Goal: Task Accomplishment & Management: Manage account settings

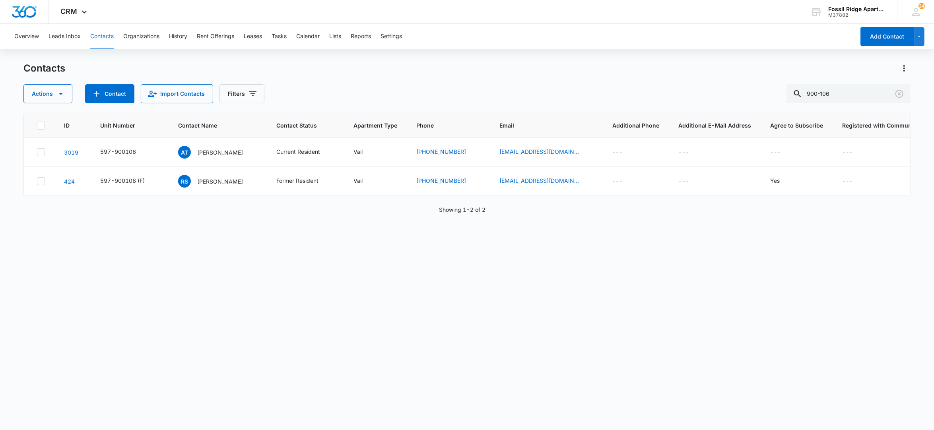
scroll to position [0, 15]
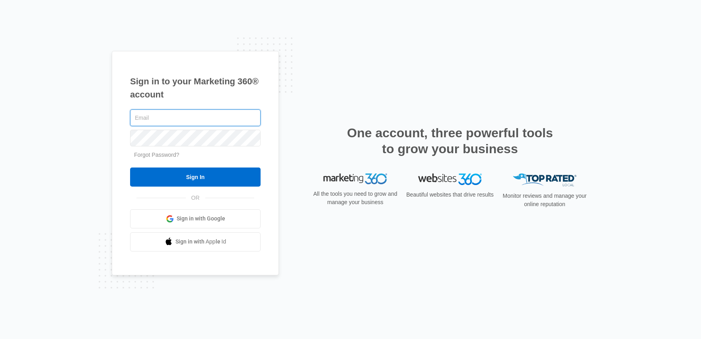
type input "[EMAIL_ADDRESS][DOMAIN_NAME]"
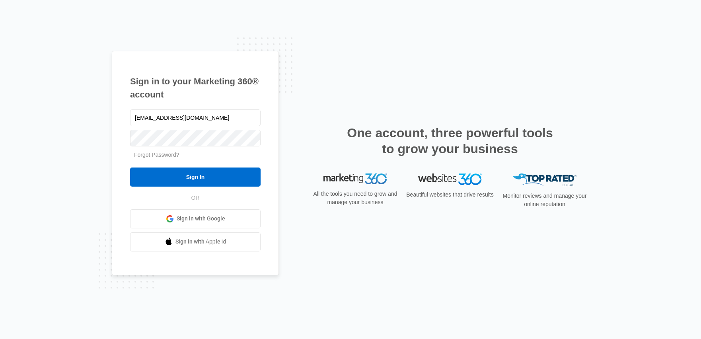
click at [177, 39] on div "Sign in to your Marketing 360® account frmanager@vintage-corp.com Forgot Passwo…" at bounding box center [350, 169] width 701 height 339
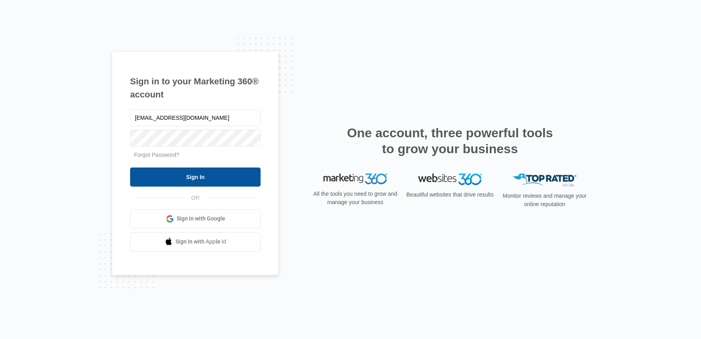
click at [200, 180] on input "Sign In" at bounding box center [195, 176] width 130 height 19
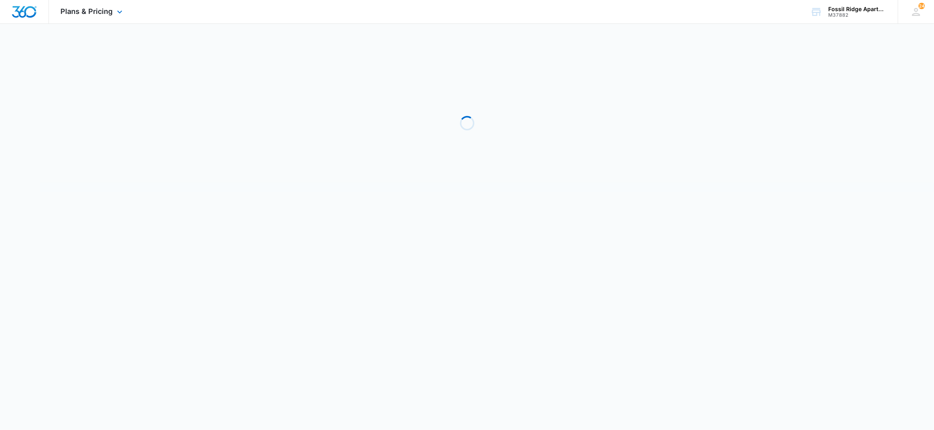
click at [16, 2] on div at bounding box center [24, 11] width 49 height 23
click at [26, 14] on img "Dashboard" at bounding box center [24, 12] width 25 height 12
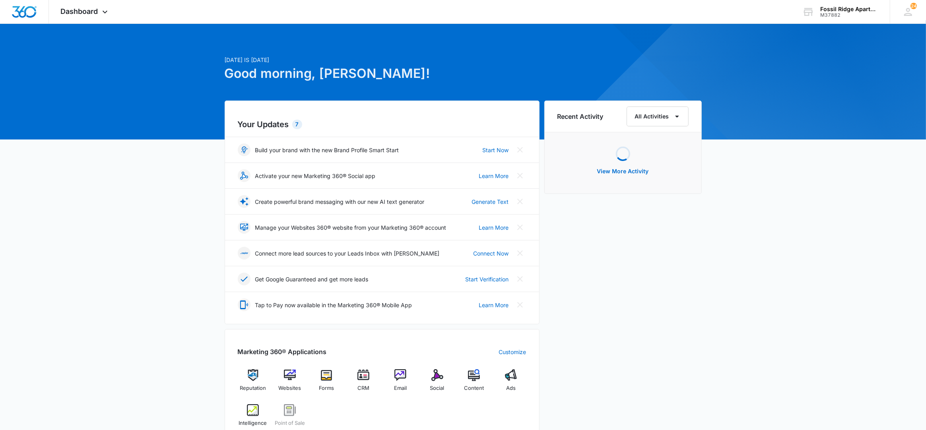
scroll to position [159, 0]
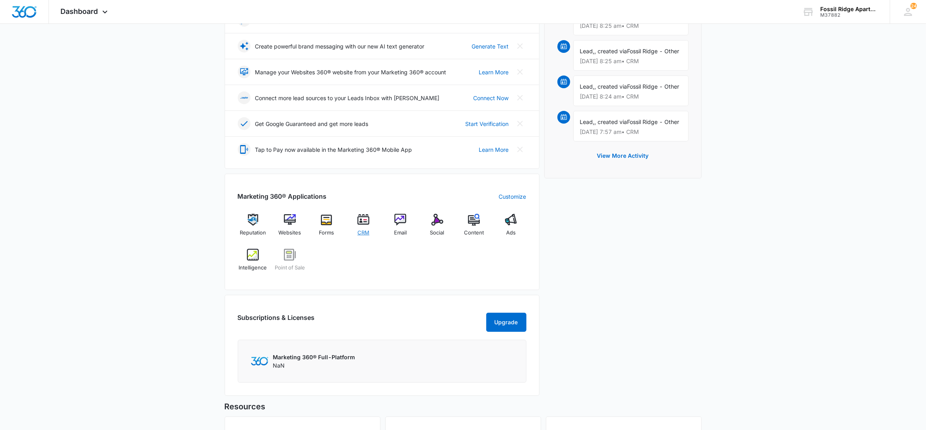
click at [361, 217] on img at bounding box center [363, 220] width 12 height 12
